Goal: Transaction & Acquisition: Purchase product/service

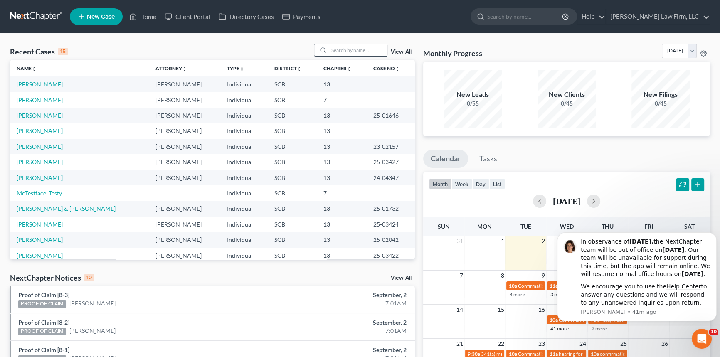
click at [329, 47] on input "search" at bounding box center [358, 50] width 58 height 12
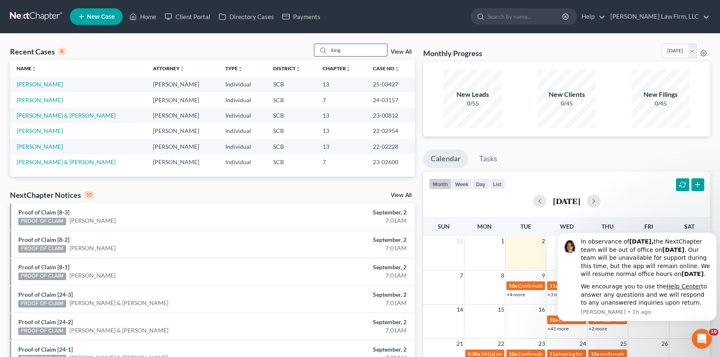
drag, startPoint x: 332, startPoint y: 46, endPoint x: 358, endPoint y: 49, distance: 25.5
click at [358, 49] on input "king" at bounding box center [358, 50] width 58 height 12
type input "g"
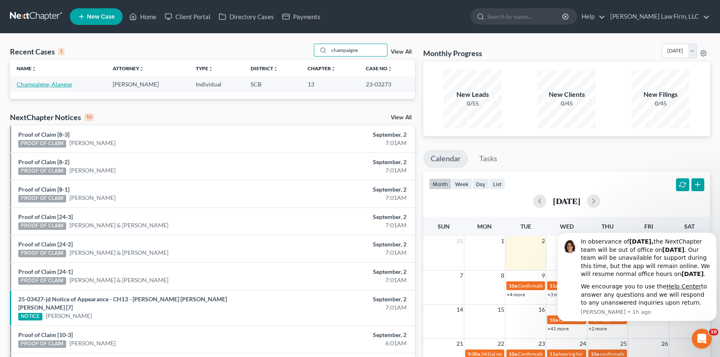
type input "champaigne"
click at [43, 84] on link "Champaigne, Alanese" at bounding box center [44, 84] width 55 height 7
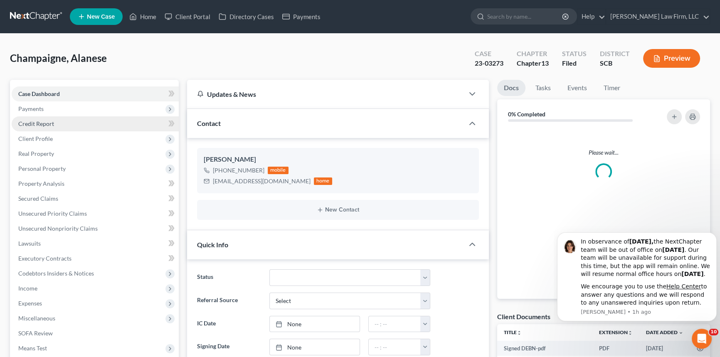
select select "1"
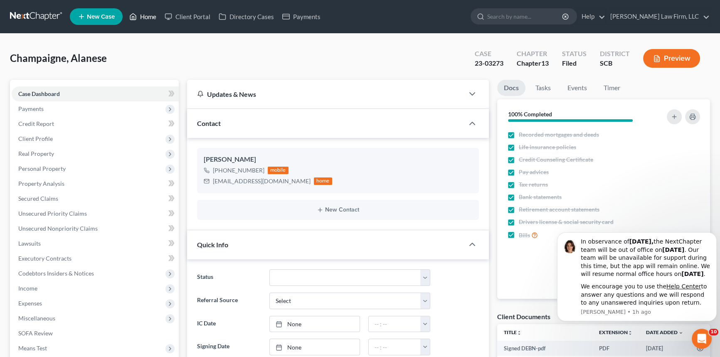
click at [150, 17] on link "Home" at bounding box center [142, 16] width 35 height 15
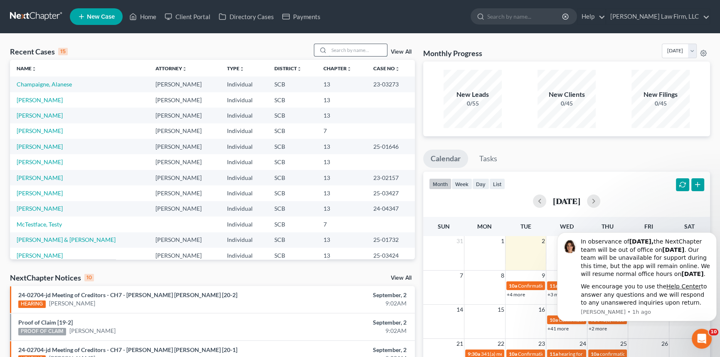
click at [333, 48] on input "search" at bounding box center [358, 50] width 58 height 12
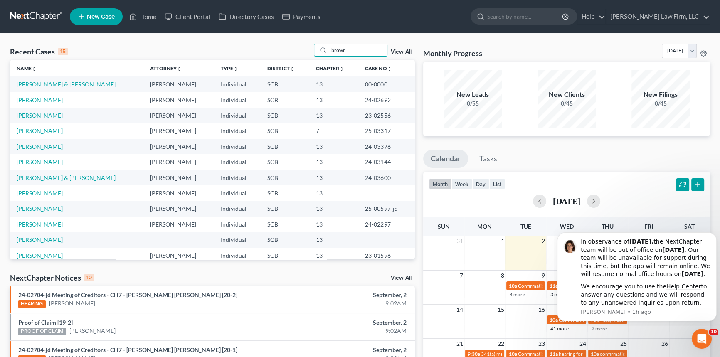
type input "brown"
drag, startPoint x: 329, startPoint y: 50, endPoint x: 353, endPoint y: 45, distance: 24.5
click at [353, 45] on input "brown" at bounding box center [358, 50] width 58 height 12
type input "[PERSON_NAME]"
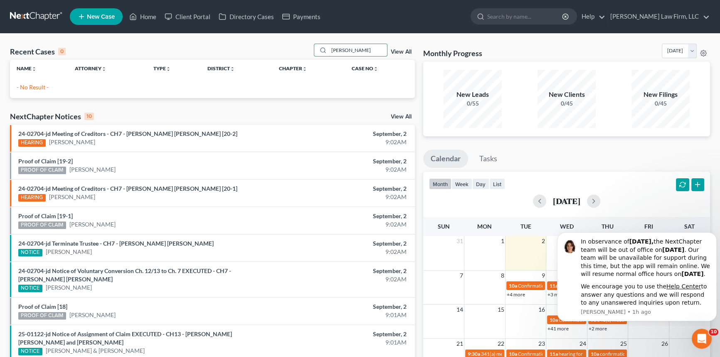
drag, startPoint x: 361, startPoint y: 51, endPoint x: 327, endPoint y: 60, distance: 35.0
click at [327, 60] on div "Recent Cases 0 [PERSON_NAME] View All Name unfold_more expand_more expand_less …" at bounding box center [212, 71] width 405 height 54
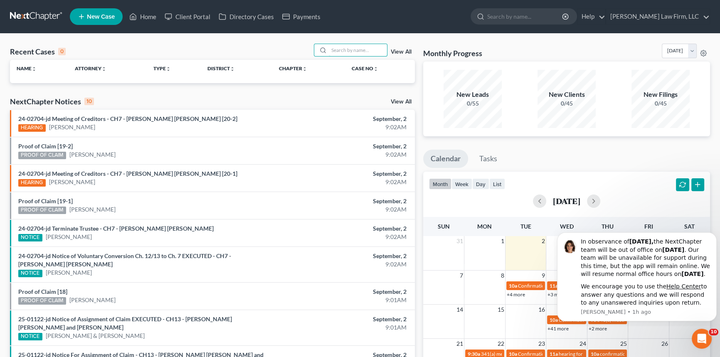
type input "n"
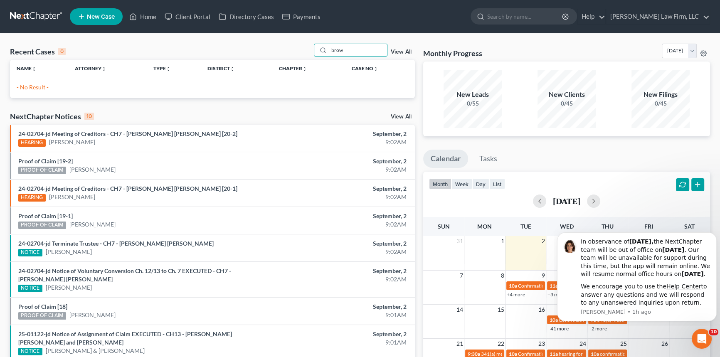
type input "brown"
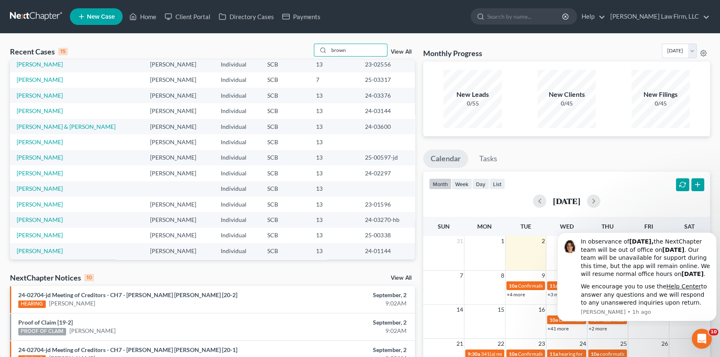
scroll to position [57, 0]
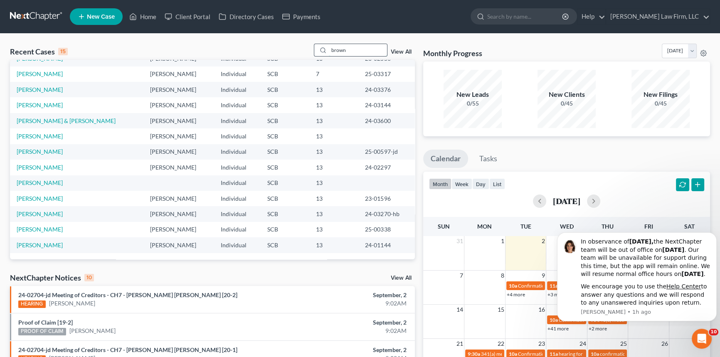
drag, startPoint x: 347, startPoint y: 49, endPoint x: 312, endPoint y: 55, distance: 34.6
click at [317, 52] on div "brown" at bounding box center [351, 50] width 74 height 13
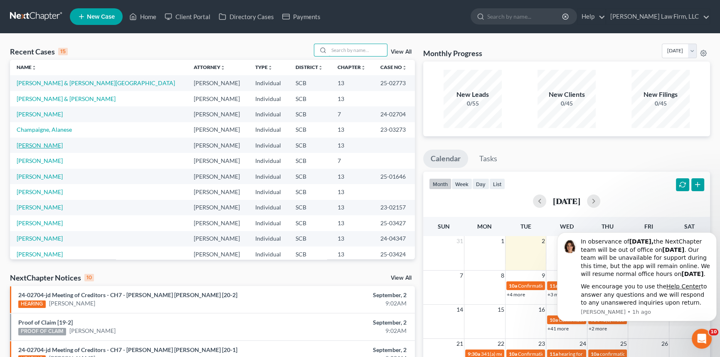
scroll to position [0, 0]
click at [339, 49] on input "search" at bounding box center [358, 50] width 58 height 12
click at [146, 12] on link "Home" at bounding box center [142, 16] width 35 height 15
click at [333, 47] on input "search" at bounding box center [358, 50] width 58 height 12
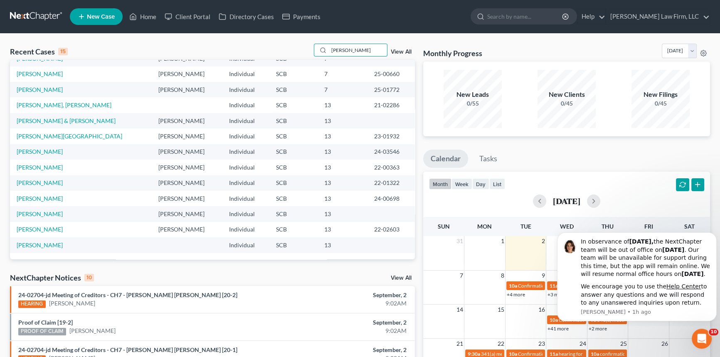
scroll to position [37, 0]
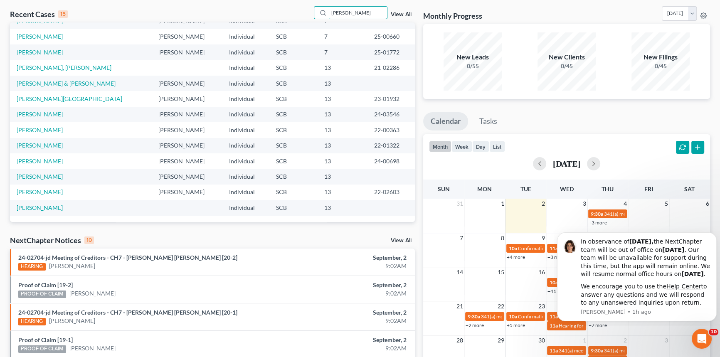
type input "[PERSON_NAME]"
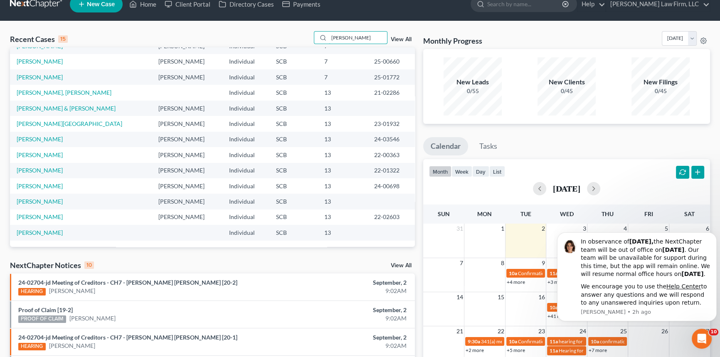
scroll to position [0, 0]
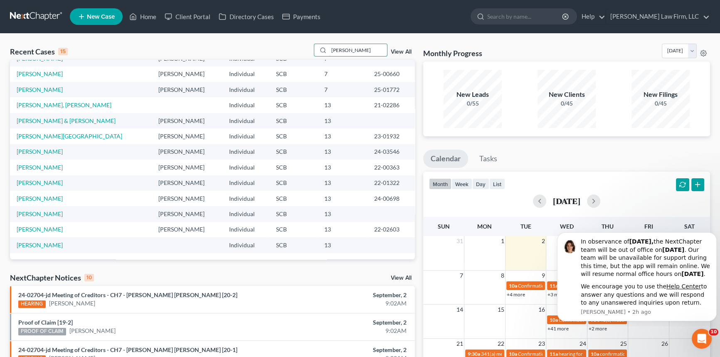
drag, startPoint x: 354, startPoint y: 10, endPoint x: 317, endPoint y: 5, distance: 36.6
click at [319, 3] on div "Home New Case Client Portal Directory Cases Payments [PERSON_NAME] Law Firm, LL…" at bounding box center [360, 315] width 720 height 631
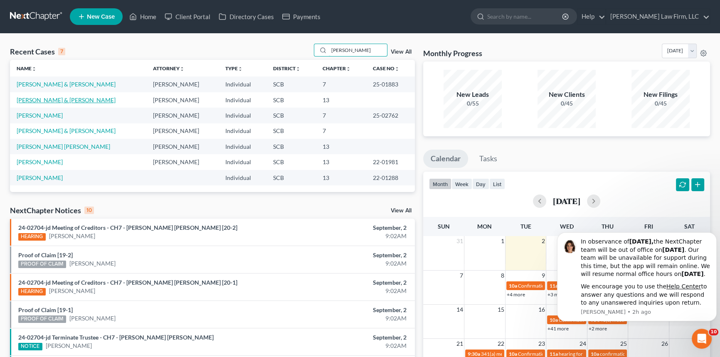
type input "[PERSON_NAME]"
click at [44, 96] on link "[PERSON_NAME] & [PERSON_NAME]" at bounding box center [66, 99] width 99 height 7
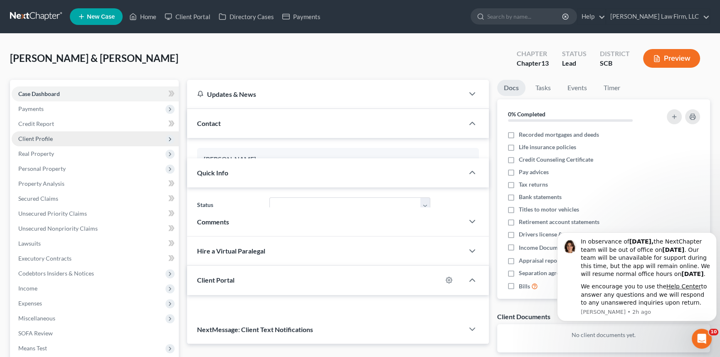
select select "0"
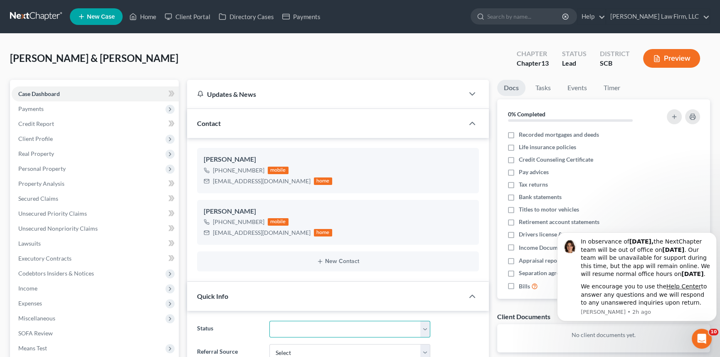
drag, startPoint x: 426, startPoint y: 330, endPoint x: 417, endPoint y: 330, distance: 8.7
click at [424, 330] on select "Discharged Dismissed Filed In Progress Lead Lost Lead Ready to File To Review W…" at bounding box center [349, 329] width 161 height 17
select select "3"
click at [269, 321] on select "Discharged Dismissed Filed In Progress Lead Lost Lead Ready to File To Review W…" at bounding box center [349, 329] width 161 height 17
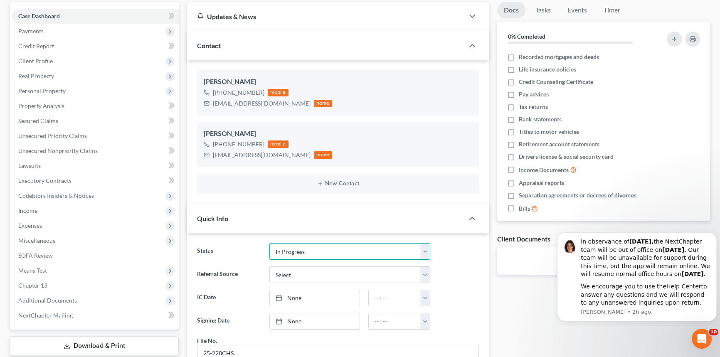
scroll to position [75, 0]
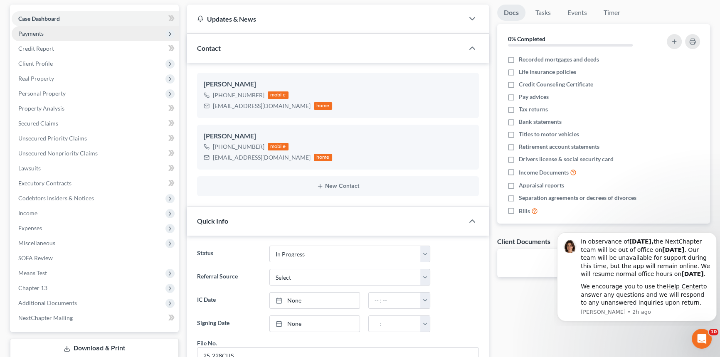
click at [34, 33] on span "Payments" at bounding box center [30, 33] width 25 height 7
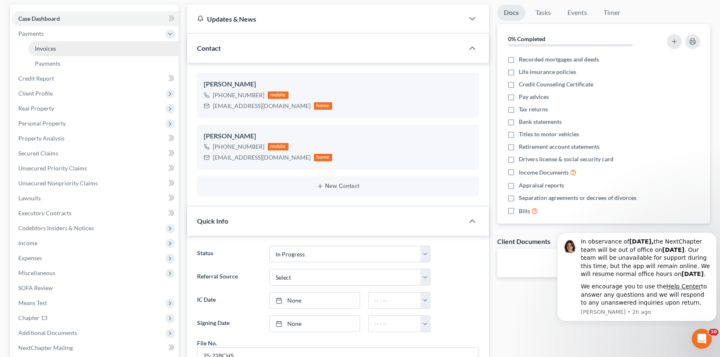
click at [41, 46] on span "Invoices" at bounding box center [45, 48] width 21 height 7
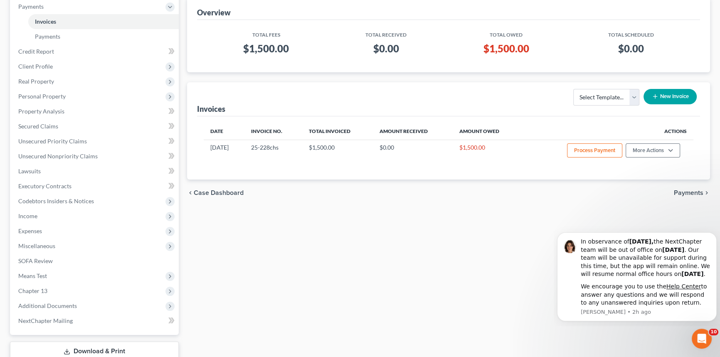
scroll to position [113, 0]
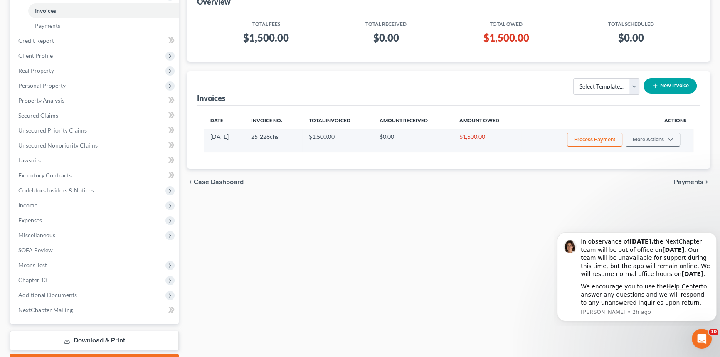
click at [595, 135] on button "Process Payment" at bounding box center [594, 140] width 55 height 14
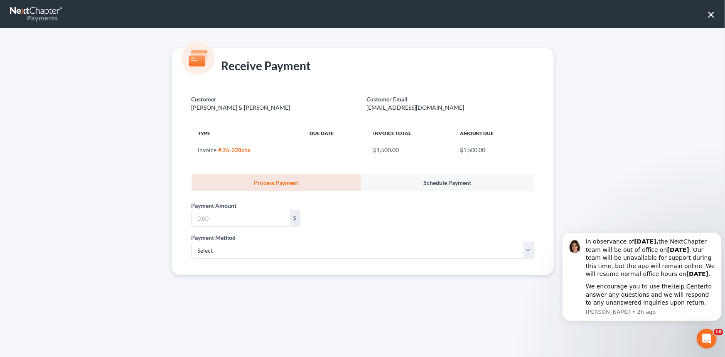
click at [712, 14] on button "×" at bounding box center [711, 13] width 8 height 13
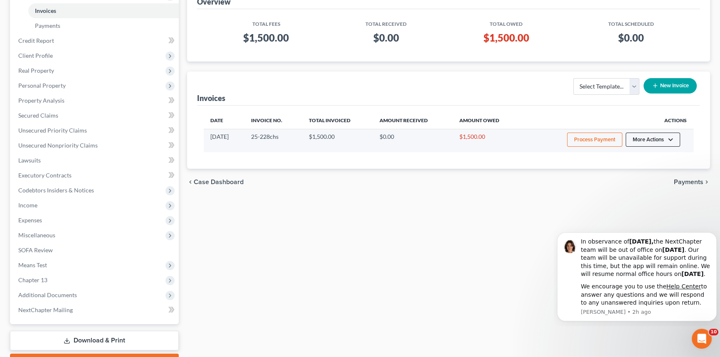
click at [662, 134] on button "More Actions" at bounding box center [652, 140] width 54 height 14
click at [661, 167] on link "Record Cash or Check Payment" at bounding box center [663, 171] width 97 height 14
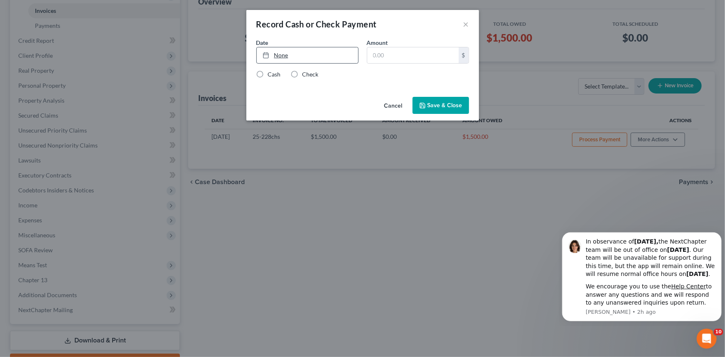
click at [284, 54] on link "None" at bounding box center [307, 55] width 101 height 16
click at [381, 55] on input "text" at bounding box center [412, 55] width 91 height 16
type input "500.00"
click at [303, 73] on label "Check" at bounding box center [311, 74] width 16 height 8
click at [306, 73] on input "Check" at bounding box center [308, 72] width 5 height 5
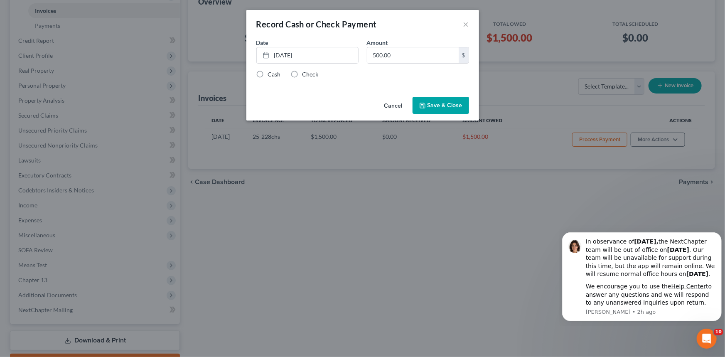
radio input "true"
click at [438, 106] on button "Save & Close" at bounding box center [441, 105] width 57 height 17
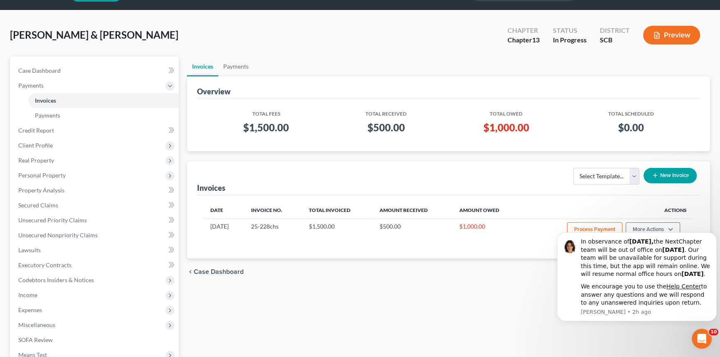
scroll to position [0, 0]
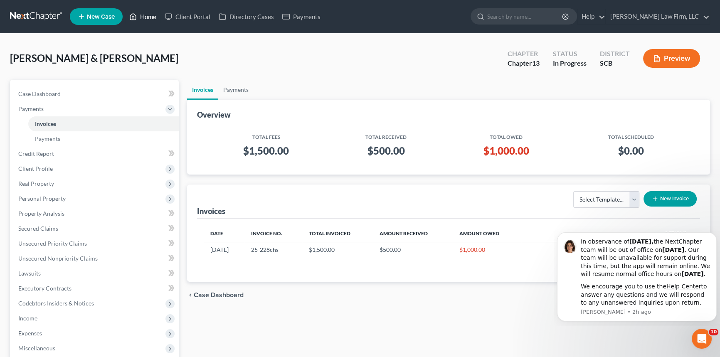
click at [144, 12] on link "Home" at bounding box center [142, 16] width 35 height 15
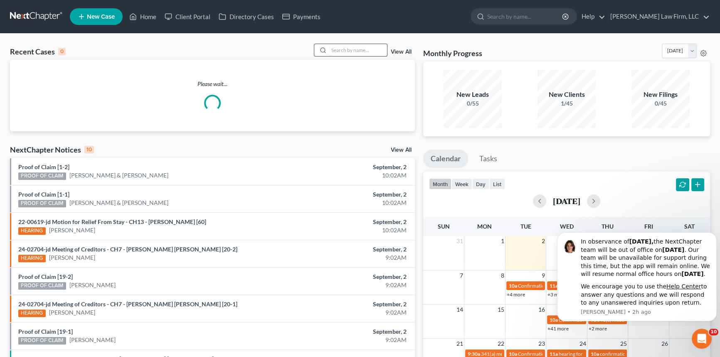
click at [340, 47] on input "search" at bounding box center [358, 50] width 58 height 12
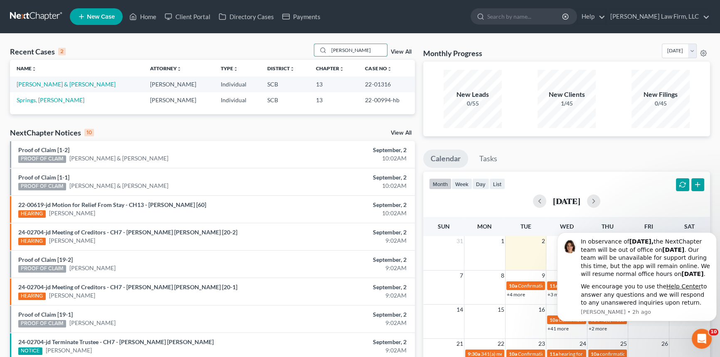
type input "[PERSON_NAME]"
click at [333, 47] on input "[PERSON_NAME]" at bounding box center [358, 50] width 58 height 12
drag, startPoint x: 333, startPoint y: 47, endPoint x: 348, endPoint y: 44, distance: 15.3
click at [348, 44] on input "[PERSON_NAME]" at bounding box center [358, 50] width 58 height 12
click at [344, 47] on input "[PERSON_NAME]" at bounding box center [358, 50] width 58 height 12
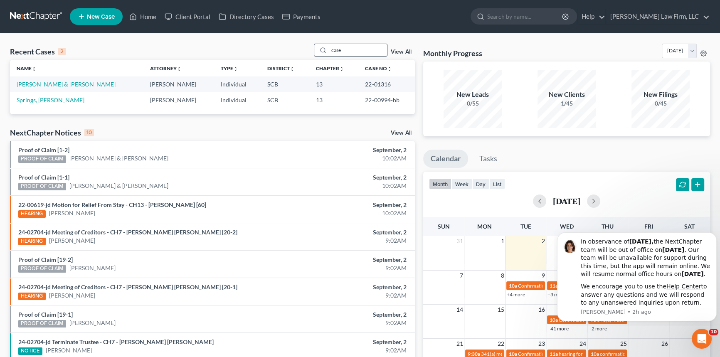
type input "casen"
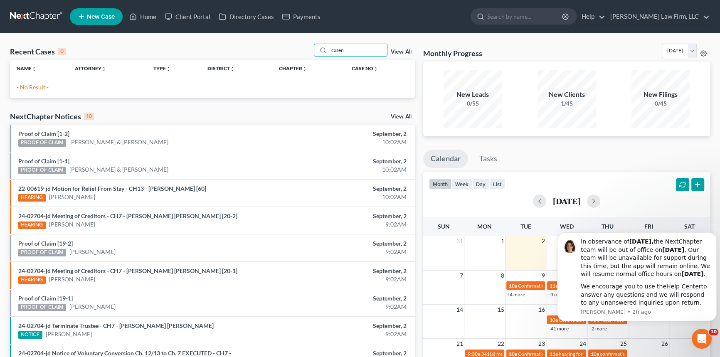
drag, startPoint x: 343, startPoint y: 47, endPoint x: 311, endPoint y: 47, distance: 32.0
click at [311, 47] on div "Recent Cases 0 casen View All" at bounding box center [212, 52] width 405 height 16
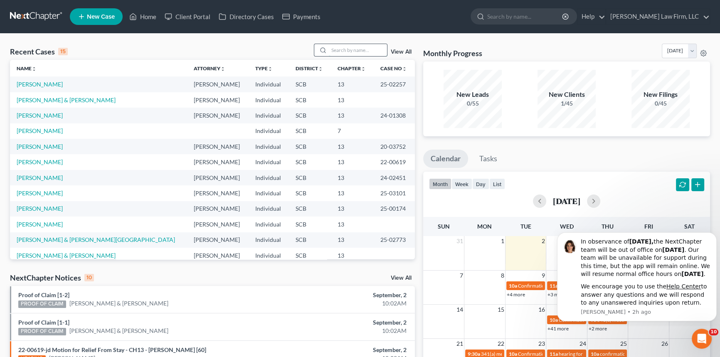
click at [330, 50] on input "search" at bounding box center [358, 50] width 58 height 12
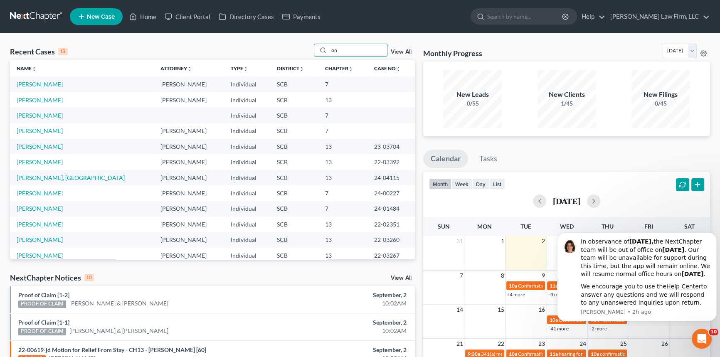
type input "n"
type input "[PERSON_NAME]"
click at [49, 83] on link "[PERSON_NAME]" at bounding box center [40, 84] width 46 height 7
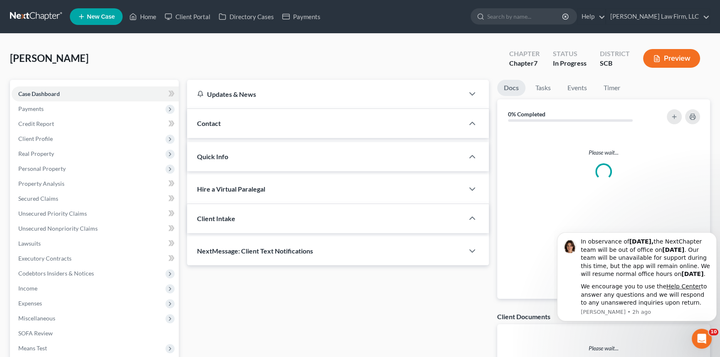
select select "0"
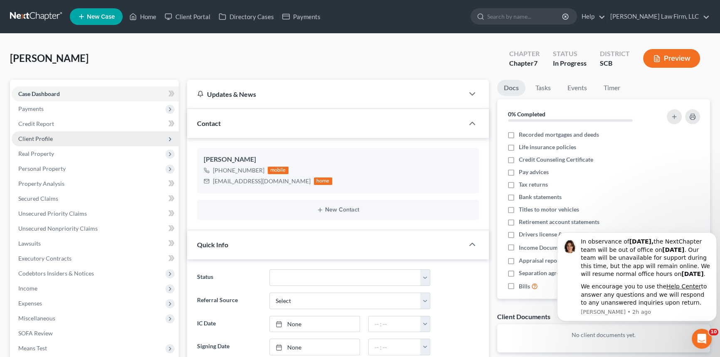
click at [33, 135] on span "Client Profile" at bounding box center [35, 138] width 34 height 7
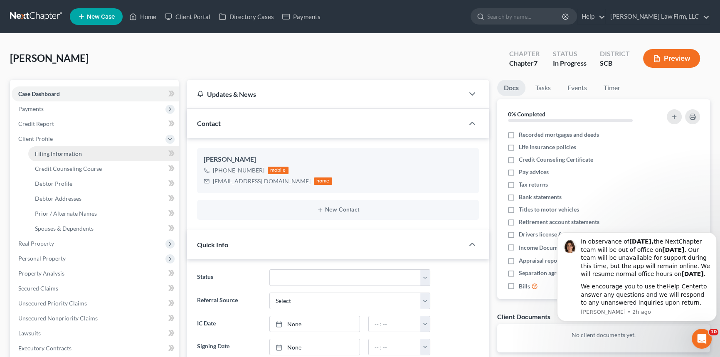
click at [62, 151] on span "Filing Information" at bounding box center [58, 153] width 47 height 7
select select "1"
select select "0"
select select "42"
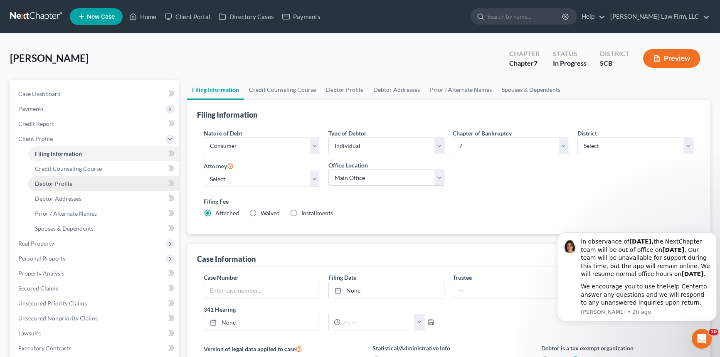
click at [52, 181] on span "Debtor Profile" at bounding box center [53, 183] width 37 height 7
select select "0"
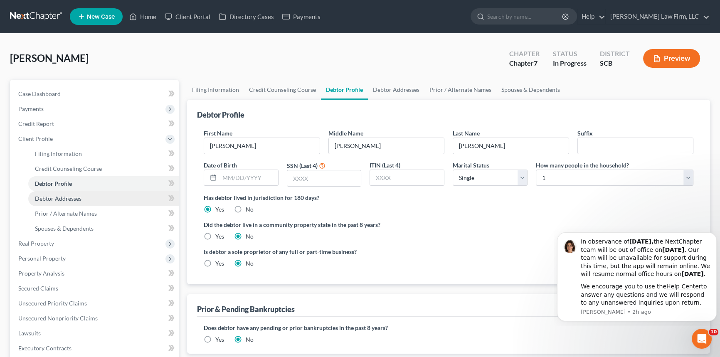
click at [55, 195] on span "Debtor Addresses" at bounding box center [58, 198] width 47 height 7
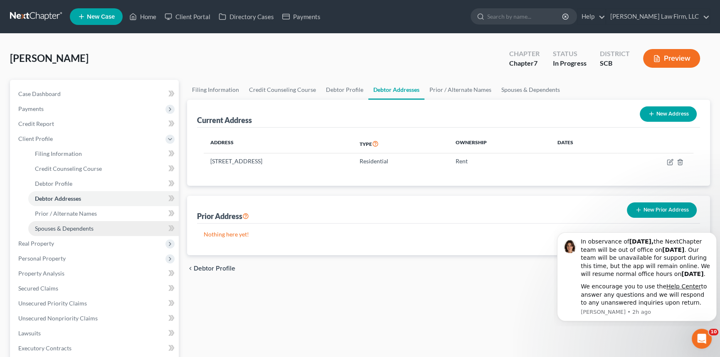
click at [49, 226] on span "Spouses & Dependents" at bounding box center [64, 228] width 59 height 7
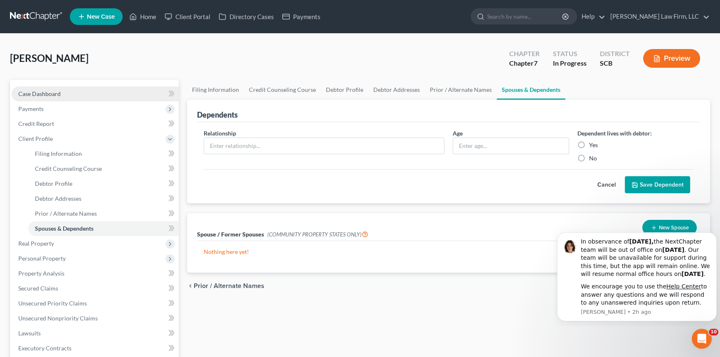
click at [32, 93] on span "Case Dashboard" at bounding box center [39, 93] width 42 height 7
select select "0"
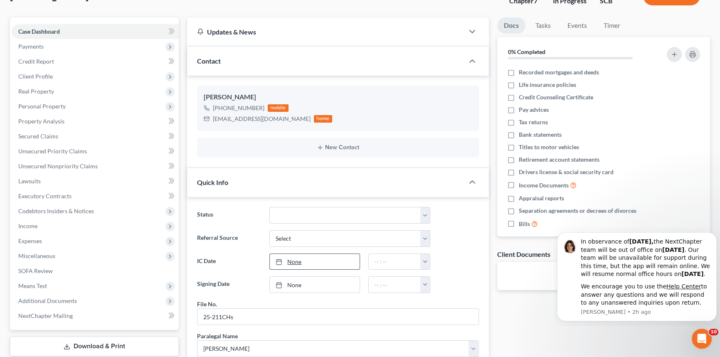
scroll to position [37, 0]
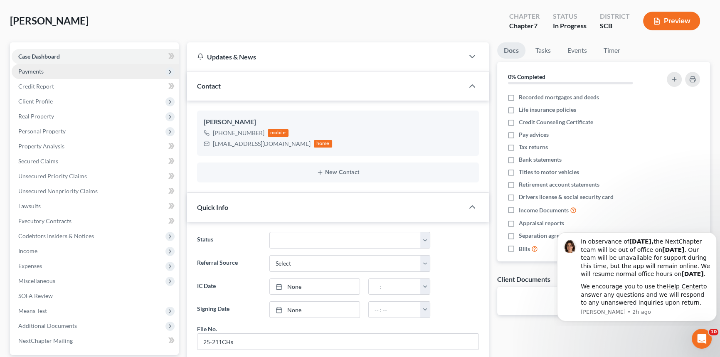
click at [20, 69] on span "Payments" at bounding box center [30, 71] width 25 height 7
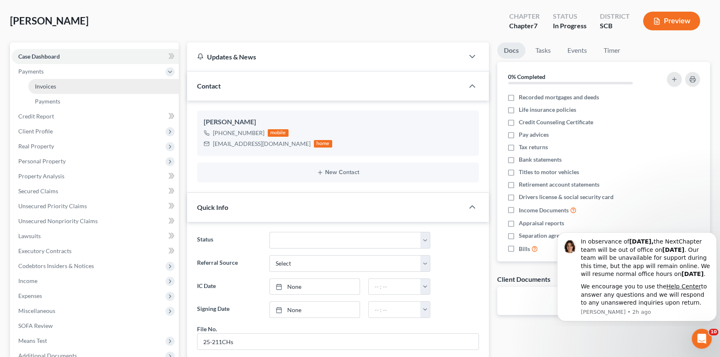
click at [49, 86] on span "Invoices" at bounding box center [45, 86] width 21 height 7
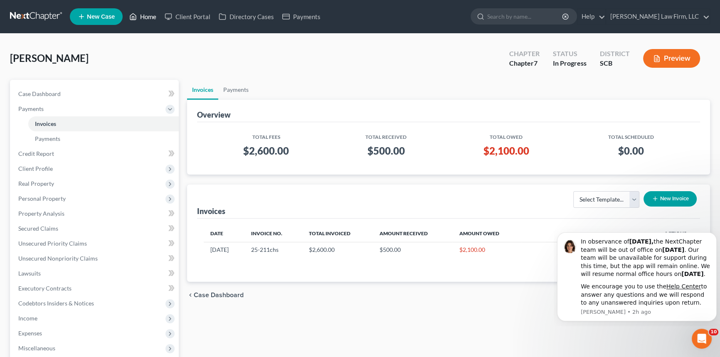
click at [148, 14] on link "Home" at bounding box center [142, 16] width 35 height 15
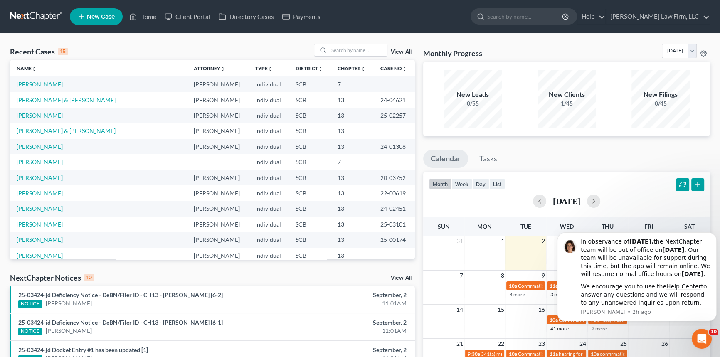
click at [98, 15] on span "New Case" at bounding box center [101, 17] width 28 height 6
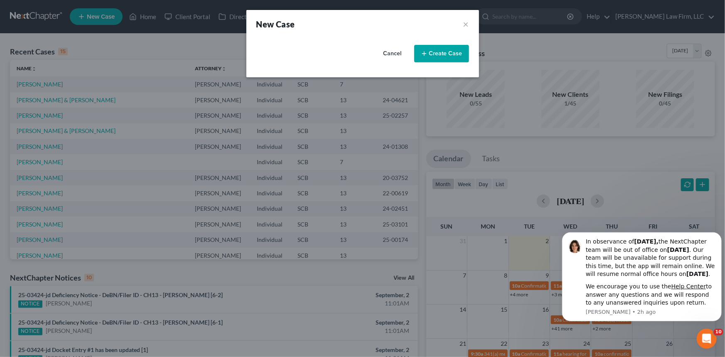
select select "72"
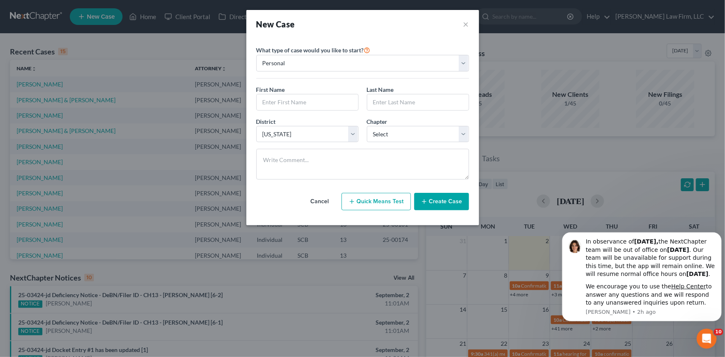
click at [320, 201] on button "Cancel" at bounding box center [320, 201] width 37 height 17
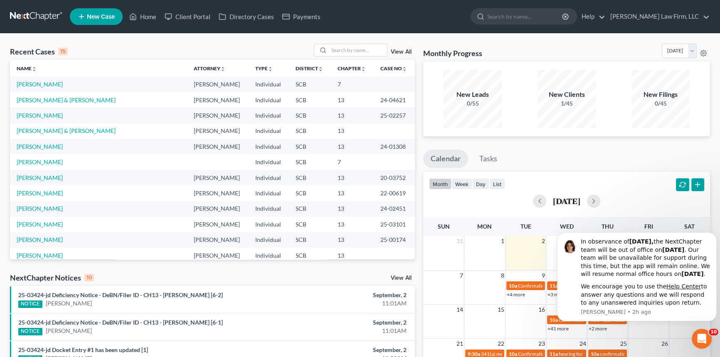
click at [70, 85] on td "[PERSON_NAME]" at bounding box center [98, 83] width 177 height 15
click at [34, 82] on link "[PERSON_NAME]" at bounding box center [40, 84] width 46 height 7
select select "0"
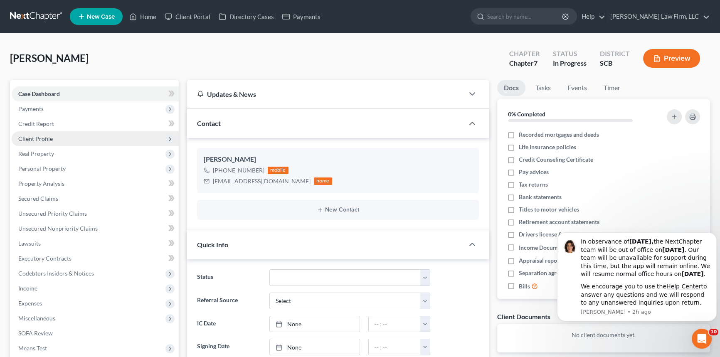
click at [41, 135] on span "Client Profile" at bounding box center [35, 138] width 34 height 7
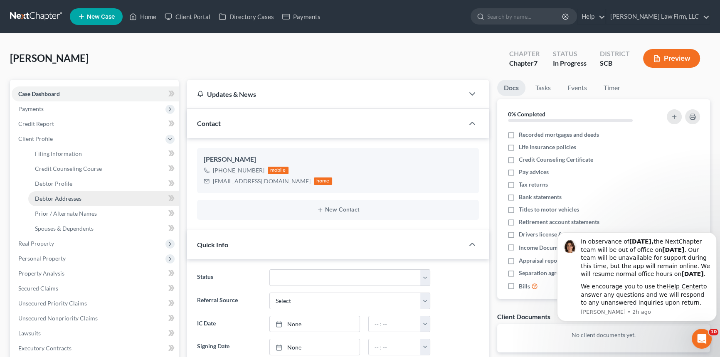
click at [61, 196] on span "Debtor Addresses" at bounding box center [58, 198] width 47 height 7
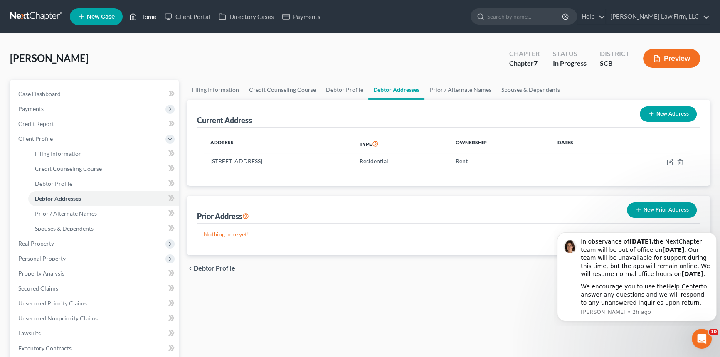
click at [148, 14] on link "Home" at bounding box center [142, 16] width 35 height 15
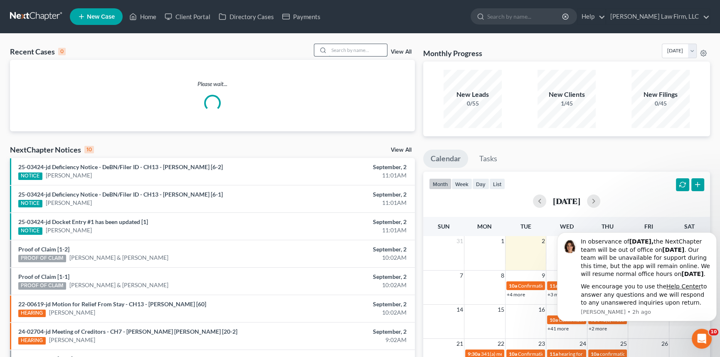
click at [330, 54] on input "search" at bounding box center [358, 50] width 58 height 12
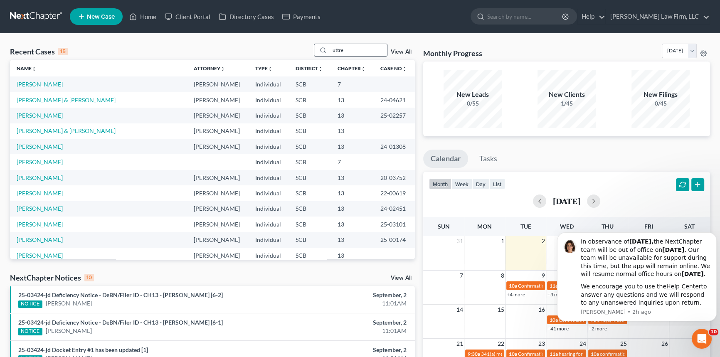
type input "[PERSON_NAME]"
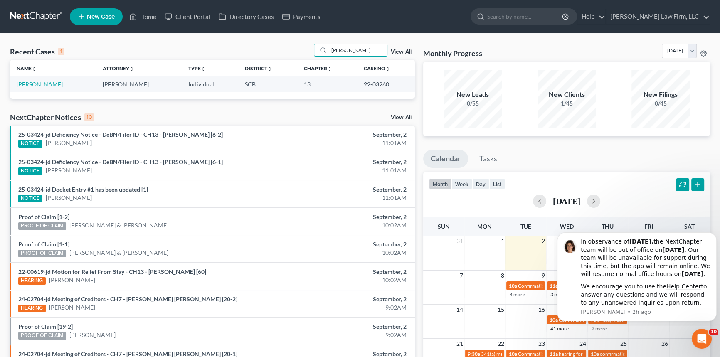
drag, startPoint x: 347, startPoint y: 49, endPoint x: 324, endPoint y: 59, distance: 25.3
click at [322, 59] on div "Recent Cases 1 [PERSON_NAME] View All" at bounding box center [212, 52] width 405 height 16
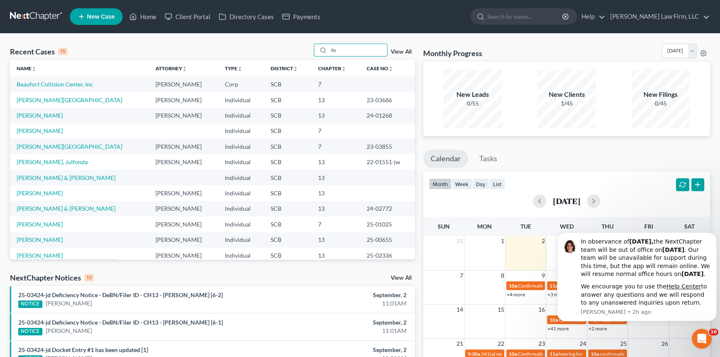
type input "fo"
drag, startPoint x: 330, startPoint y: 51, endPoint x: 333, endPoint y: 60, distance: 10.1
click at [343, 55] on input "fo" at bounding box center [358, 50] width 58 height 12
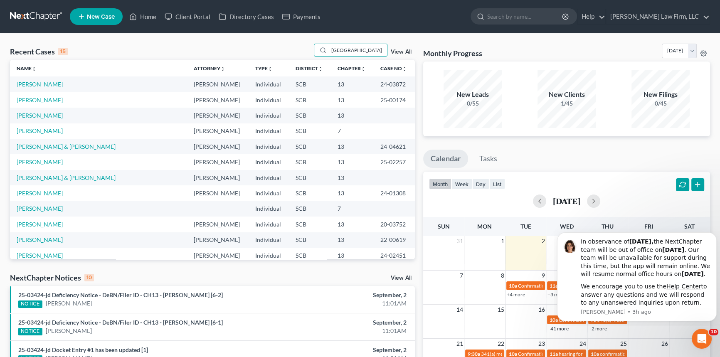
type input "ravennah"
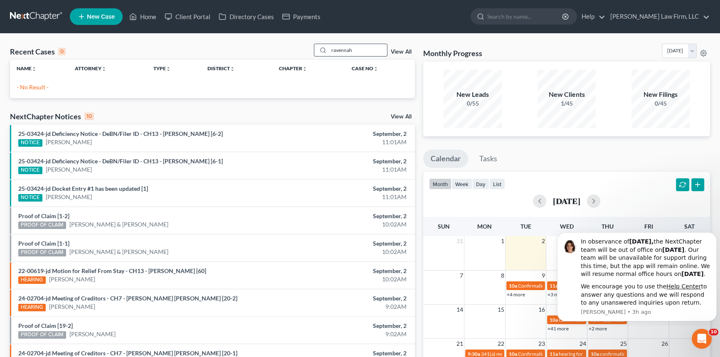
drag, startPoint x: 358, startPoint y: 51, endPoint x: 323, endPoint y: 49, distance: 35.0
click at [323, 49] on div "ravennah" at bounding box center [351, 50] width 74 height 13
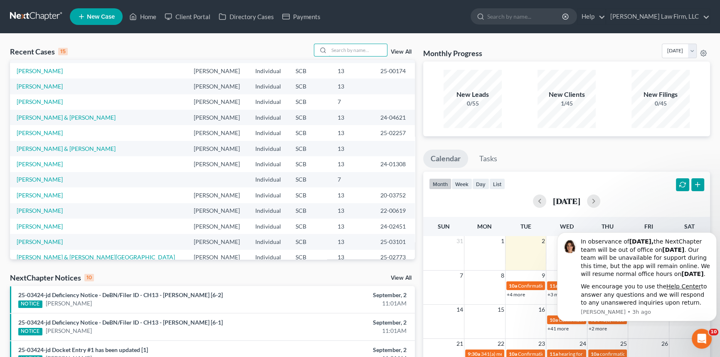
scroll to position [57, 0]
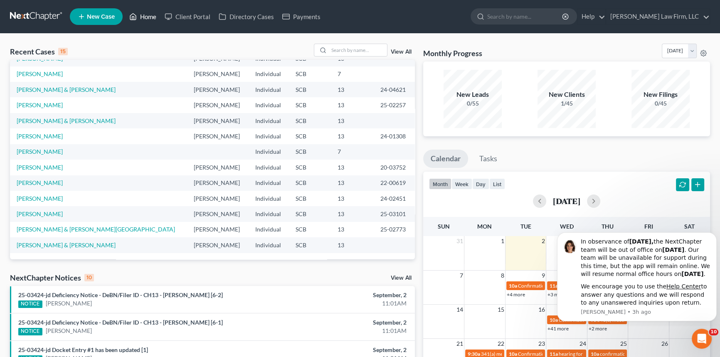
click at [148, 12] on link "Home" at bounding box center [142, 16] width 35 height 15
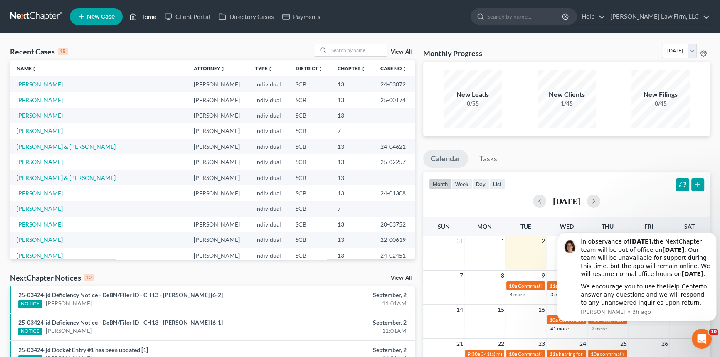
click at [147, 12] on link "Home" at bounding box center [142, 16] width 35 height 15
click at [332, 44] on input "search" at bounding box center [358, 50] width 58 height 12
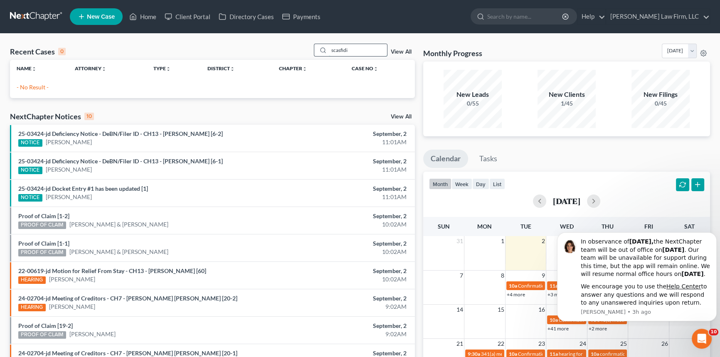
click at [337, 51] on input "scasfidi" at bounding box center [358, 50] width 58 height 12
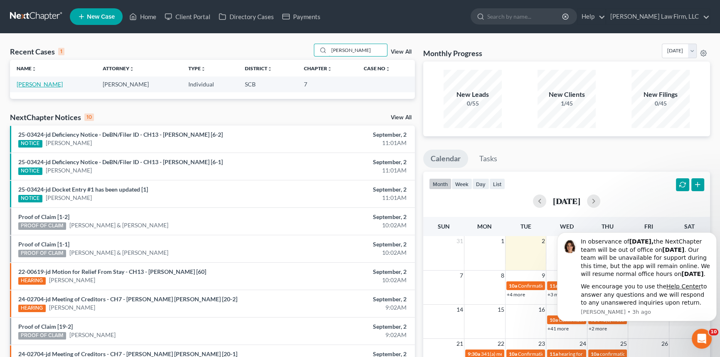
type input "[PERSON_NAME]"
click at [37, 82] on link "[PERSON_NAME]" at bounding box center [40, 84] width 46 height 7
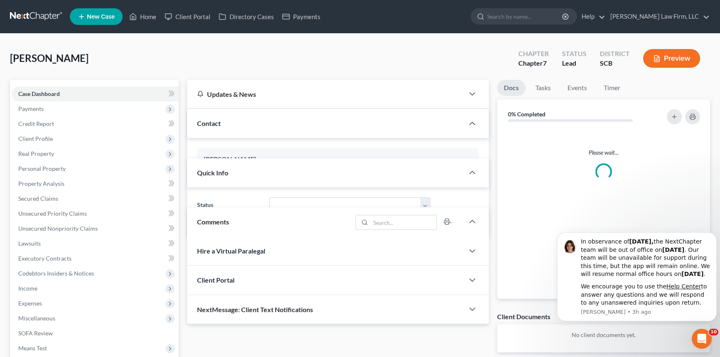
select select "2"
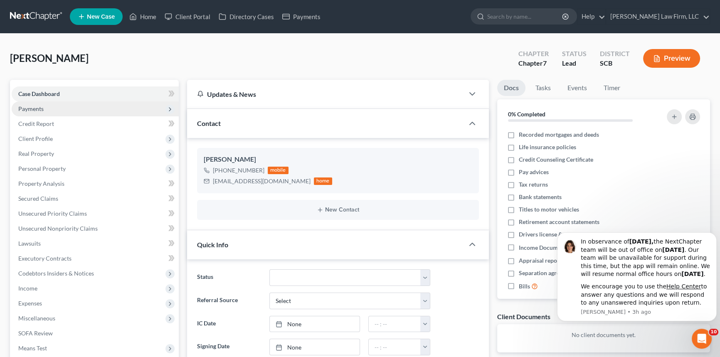
click at [37, 107] on span "Payments" at bounding box center [30, 108] width 25 height 7
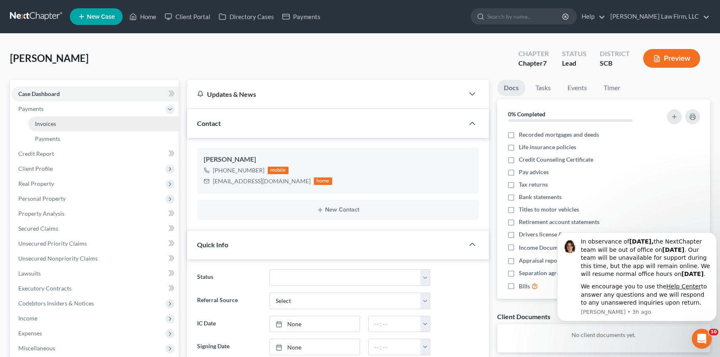
click at [47, 121] on span "Invoices" at bounding box center [45, 123] width 21 height 7
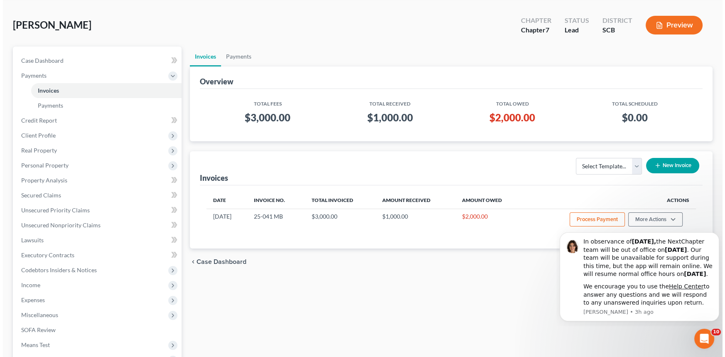
scroll to position [75, 0]
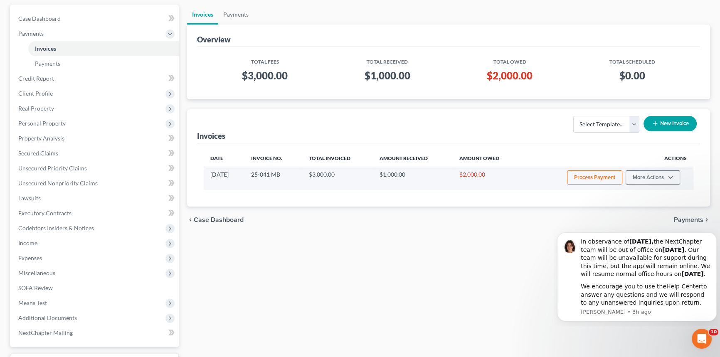
click at [584, 172] on button "Process Payment" at bounding box center [594, 177] width 55 height 14
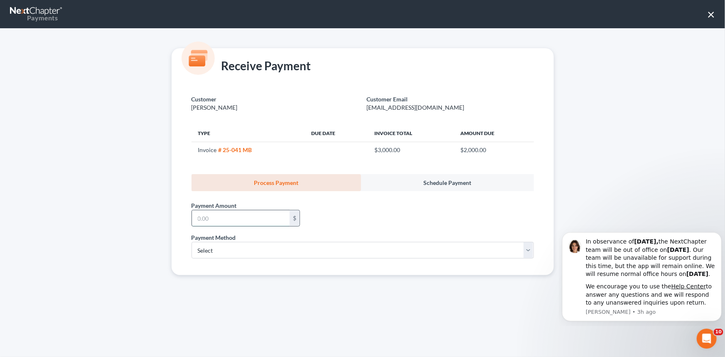
click at [195, 219] on input "text" at bounding box center [241, 218] width 98 height 16
type input "2,000.00"
click at [214, 246] on select "Select ACH Credit Card" at bounding box center [363, 250] width 342 height 17
select select "1"
click at [192, 242] on select "Select ACH Credit Card" at bounding box center [363, 250] width 342 height 17
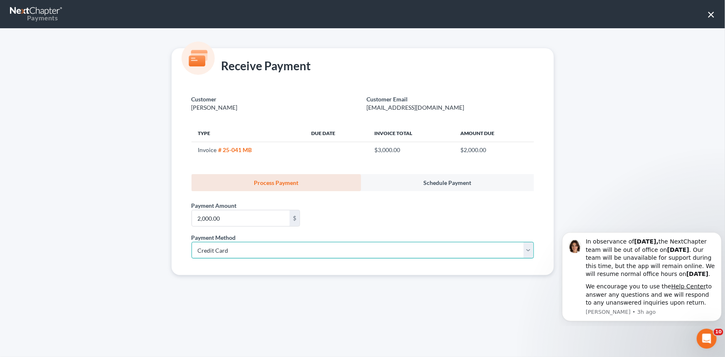
select select "42"
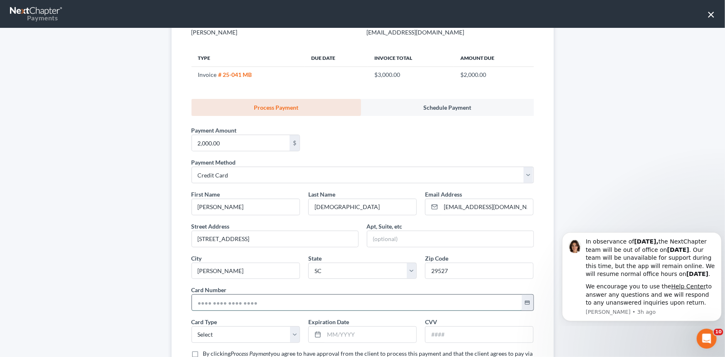
click at [194, 303] on input "text" at bounding box center [357, 303] width 330 height 16
type input "[CREDIT_CARD_NUMBER]"
click at [214, 334] on select "Select Visa MasterCard Discover American Express" at bounding box center [246, 334] width 108 height 17
select select "0"
click at [192, 326] on select "Select Visa MasterCard Discover American Express" at bounding box center [246, 334] width 108 height 17
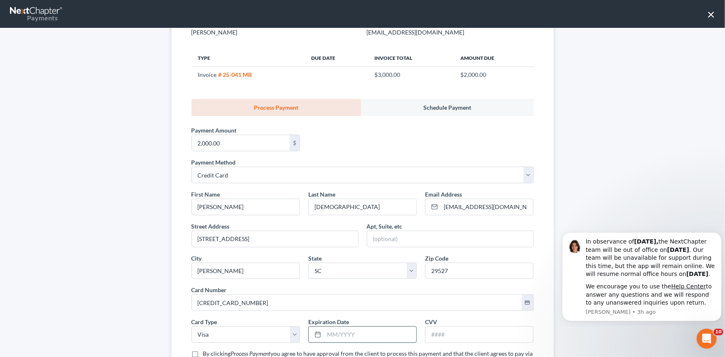
click at [324, 337] on input "text" at bounding box center [370, 335] width 92 height 16
type input "05/2026"
click at [436, 330] on input "text" at bounding box center [479, 335] width 108 height 16
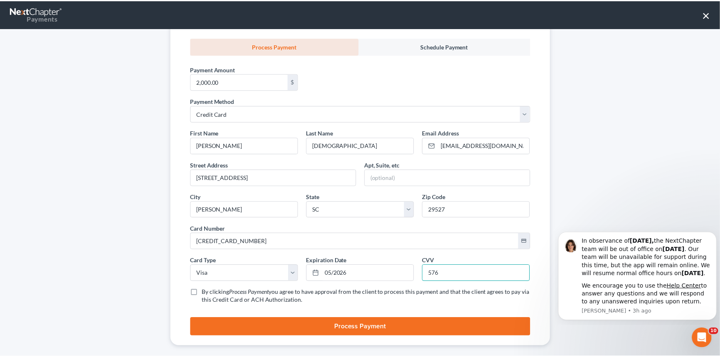
scroll to position [145, 0]
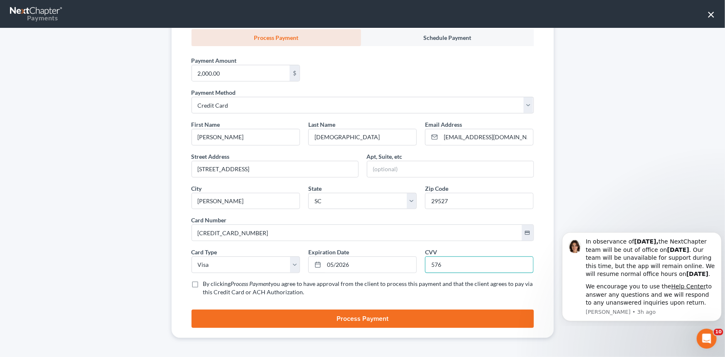
type input "576"
click at [203, 282] on label "By clicking Process Payment you agree to have approval from the client to proce…" at bounding box center [368, 288] width 331 height 17
click at [207, 282] on input "By clicking Process Payment you agree to have approval from the client to proce…" at bounding box center [209, 282] width 5 height 5
checkbox input "true"
click at [352, 317] on button "Process Payment" at bounding box center [363, 319] width 342 height 18
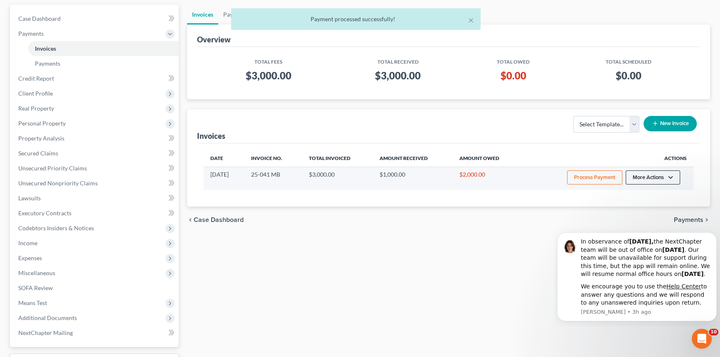
click at [637, 175] on button "More Actions" at bounding box center [652, 177] width 54 height 14
click at [628, 194] on link "View/Edit" at bounding box center [663, 195] width 97 height 14
select select "1"
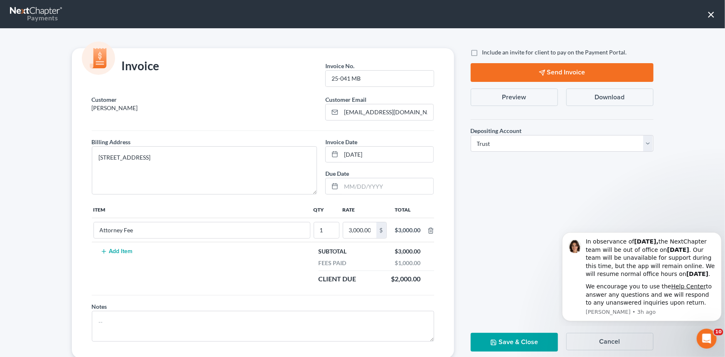
click at [554, 71] on button "Send Invoice" at bounding box center [562, 72] width 183 height 19
drag, startPoint x: 516, startPoint y: 342, endPoint x: 287, endPoint y: 189, distance: 275.3
click at [515, 342] on button "Save & Close" at bounding box center [514, 342] width 87 height 19
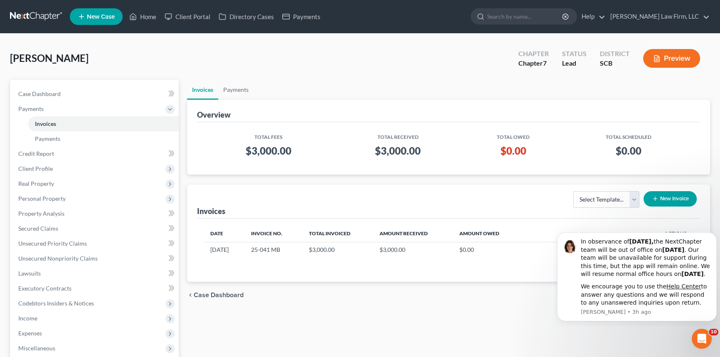
scroll to position [0, 0]
click at [148, 12] on link "Home" at bounding box center [142, 16] width 35 height 15
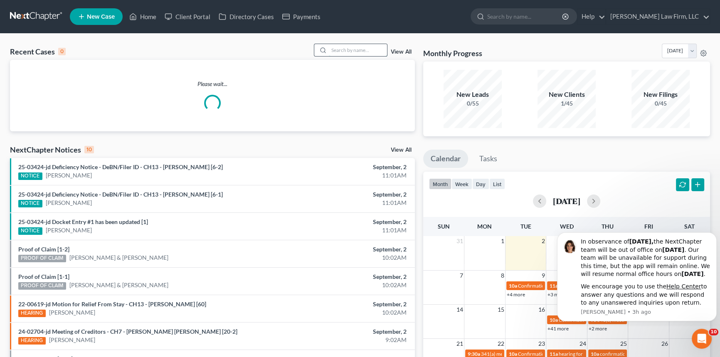
click at [337, 46] on input "search" at bounding box center [358, 50] width 58 height 12
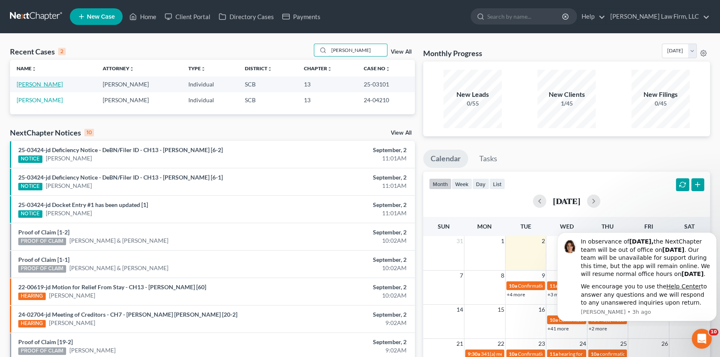
type input "[PERSON_NAME]"
click at [41, 81] on link "[PERSON_NAME]" at bounding box center [40, 84] width 46 height 7
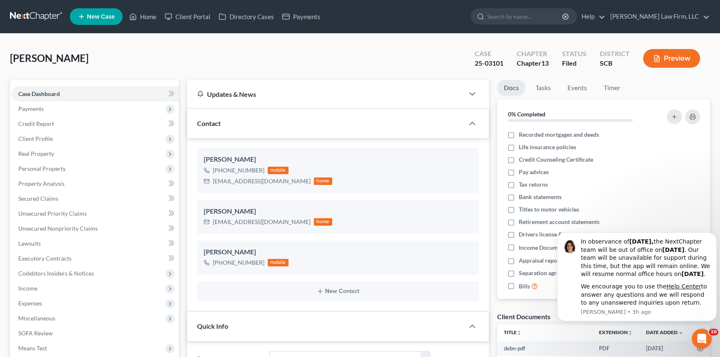
select select "0"
